Goal: Information Seeking & Learning: Learn about a topic

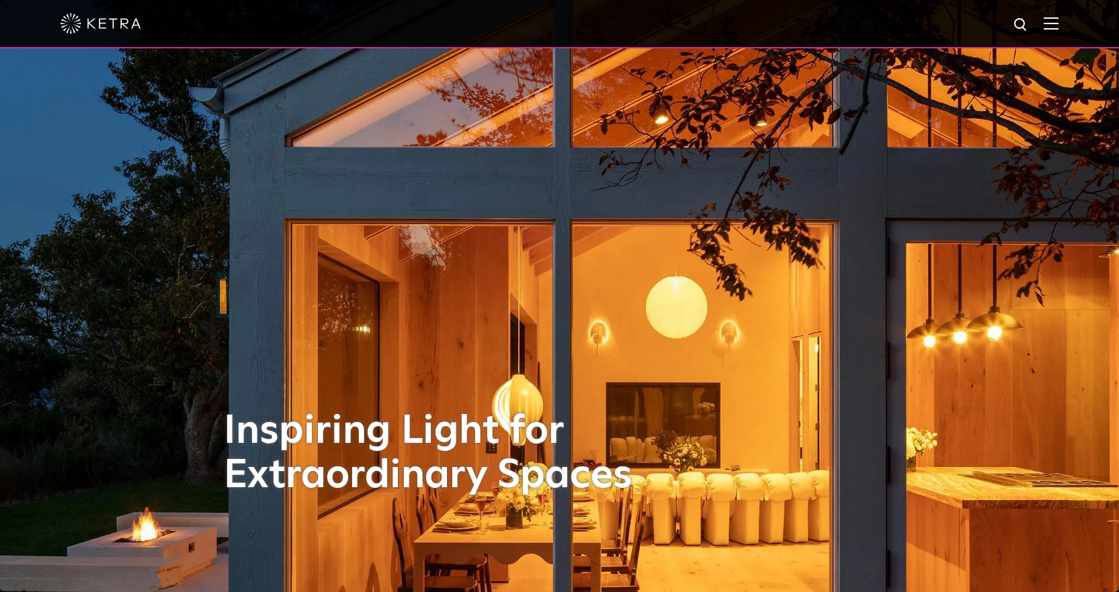
click at [1059, 28] on img at bounding box center [1051, 23] width 15 height 13
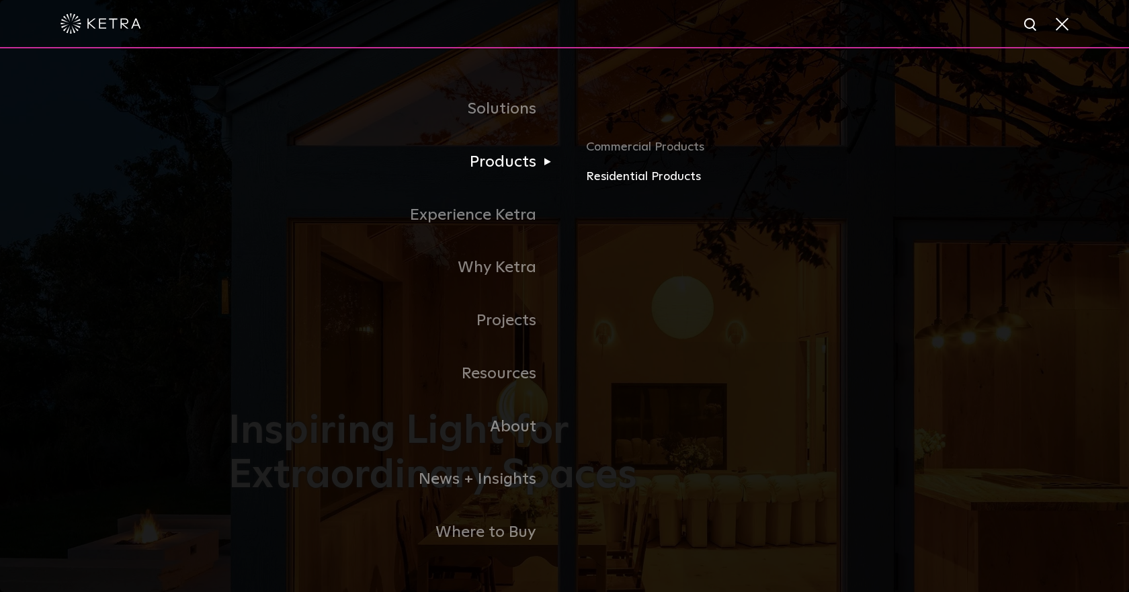
click at [618, 175] on link "Residential Products" at bounding box center [743, 176] width 315 height 19
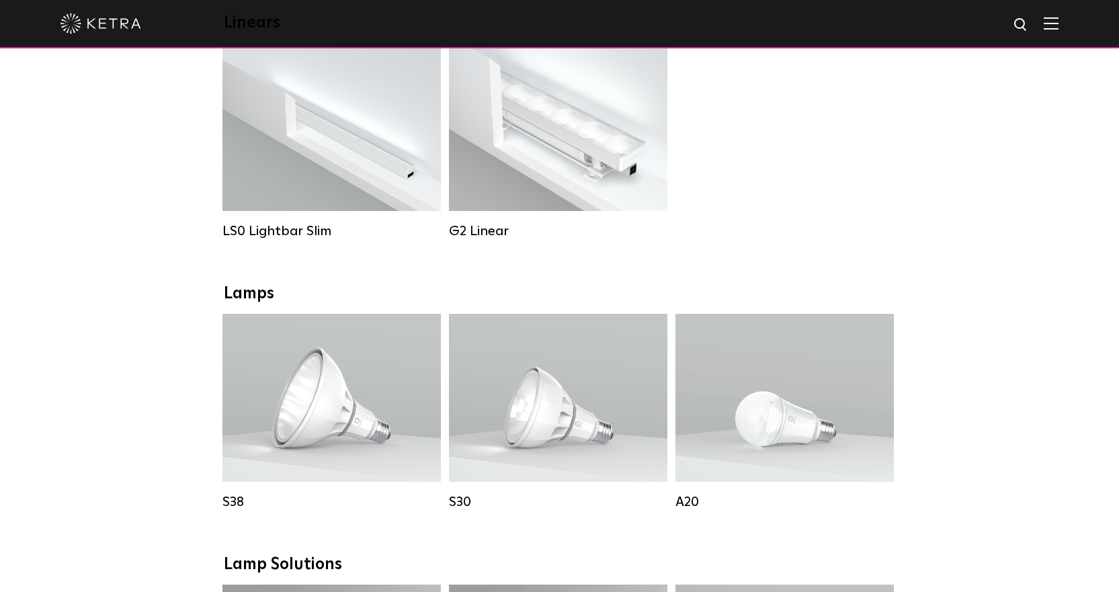
scroll to position [538, 0]
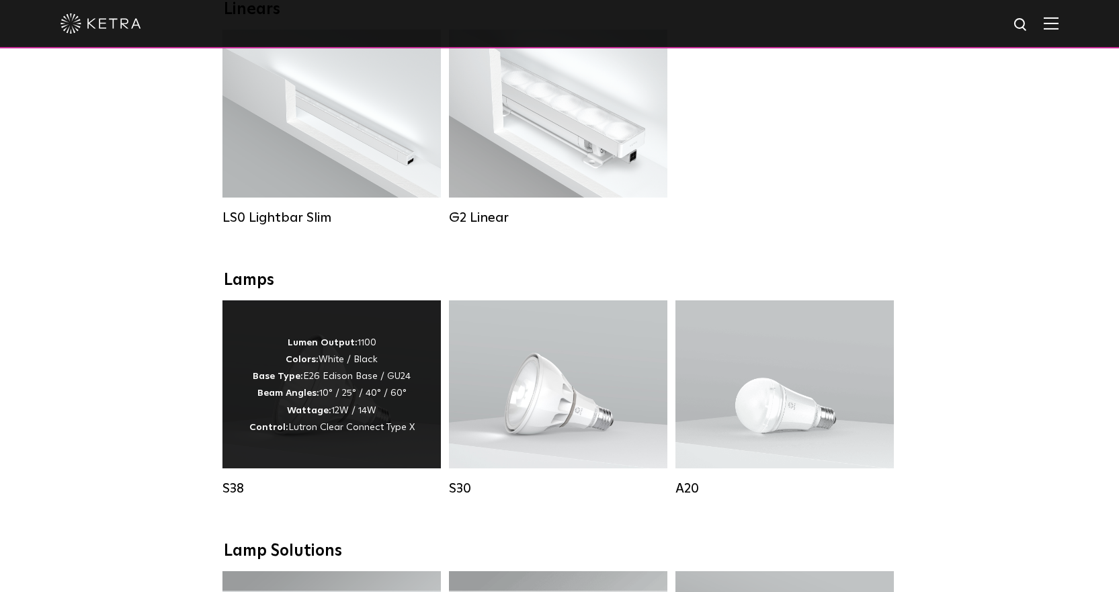
click at [251, 352] on p "Lumen Output: 1100 Colors: White / Black Base Type: E26 Edison Base / GU24 Beam…" at bounding box center [331, 385] width 165 height 101
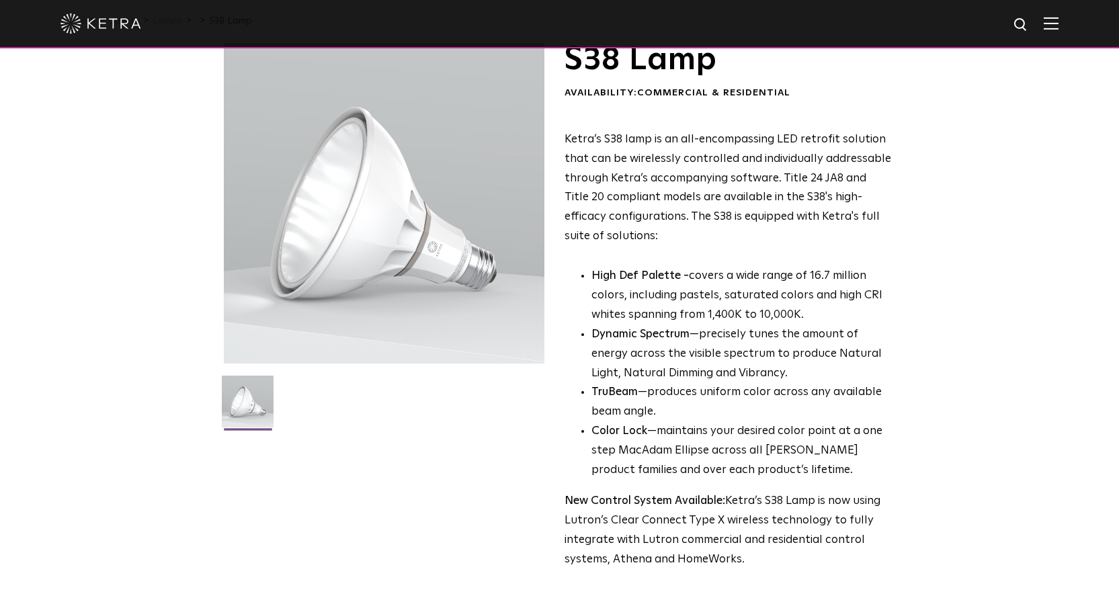
scroll to position [269, 0]
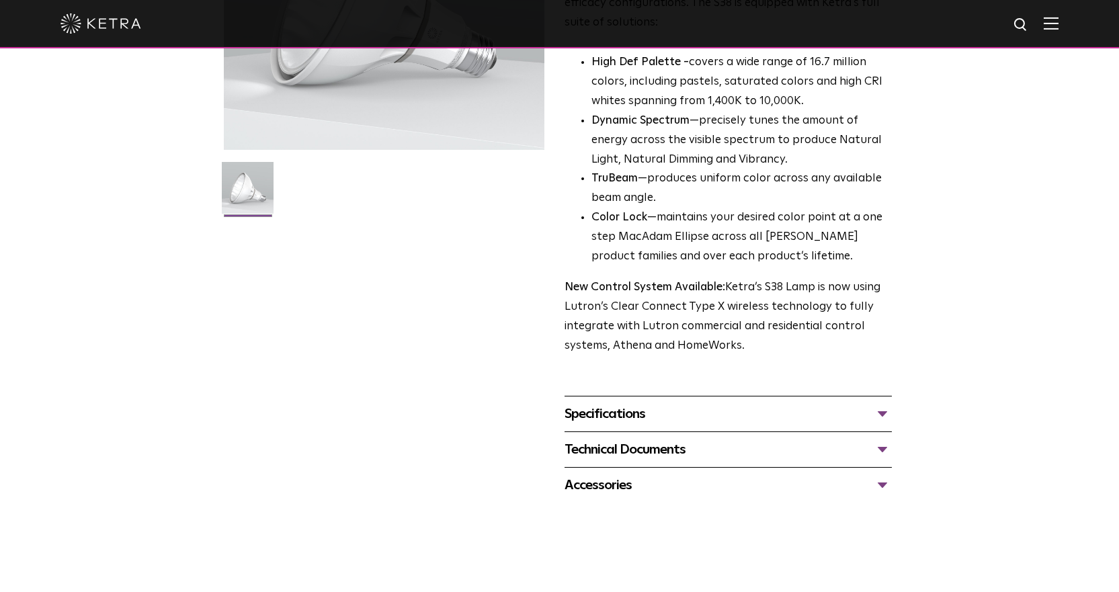
click at [863, 417] on div "Specifications" at bounding box center [728, 414] width 327 height 22
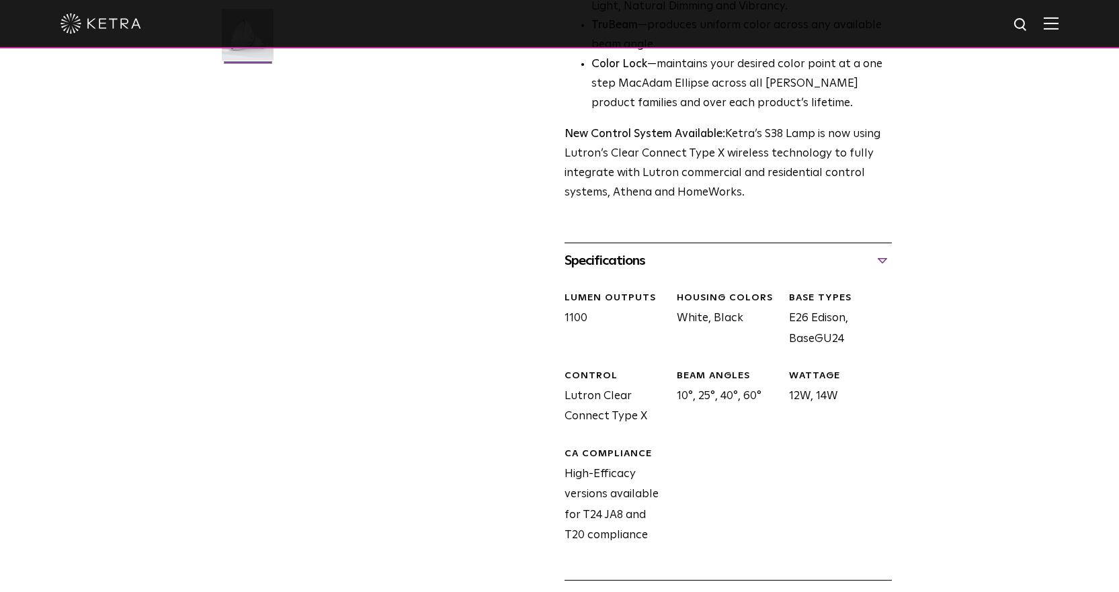
scroll to position [739, 0]
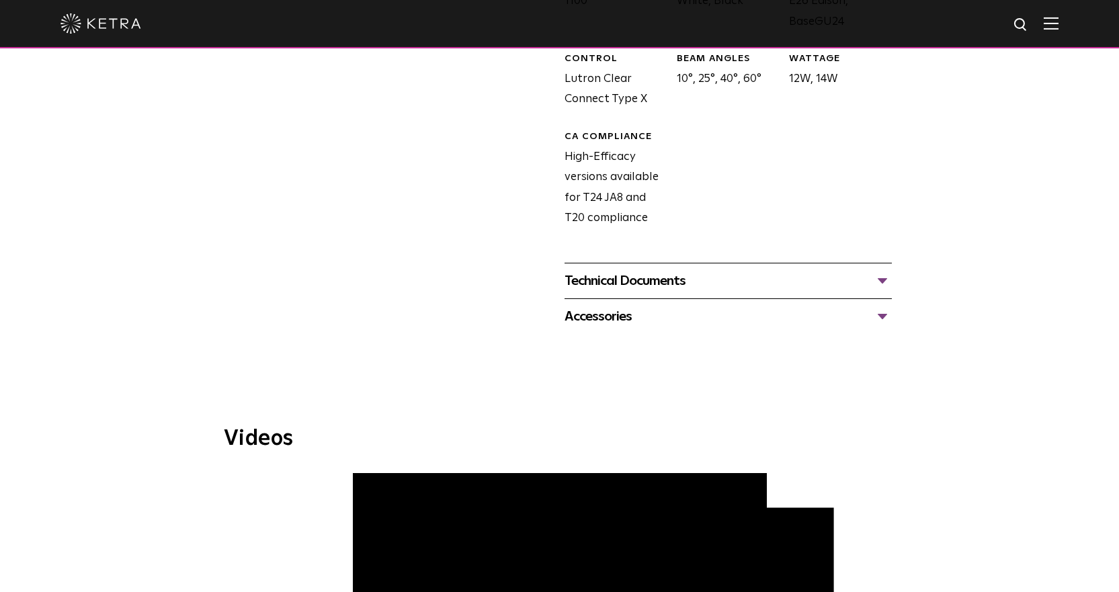
click at [774, 284] on div "Technical Documents" at bounding box center [728, 281] width 327 height 22
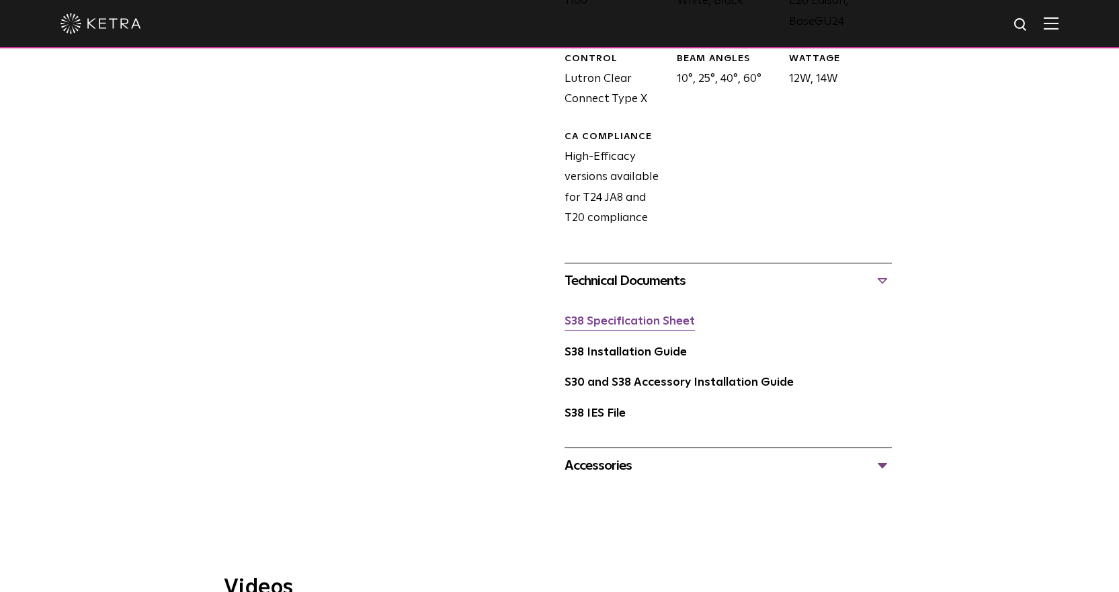
click at [651, 325] on link "S38 Specification Sheet" at bounding box center [630, 321] width 130 height 11
